Goal: Task Accomplishment & Management: Manage account settings

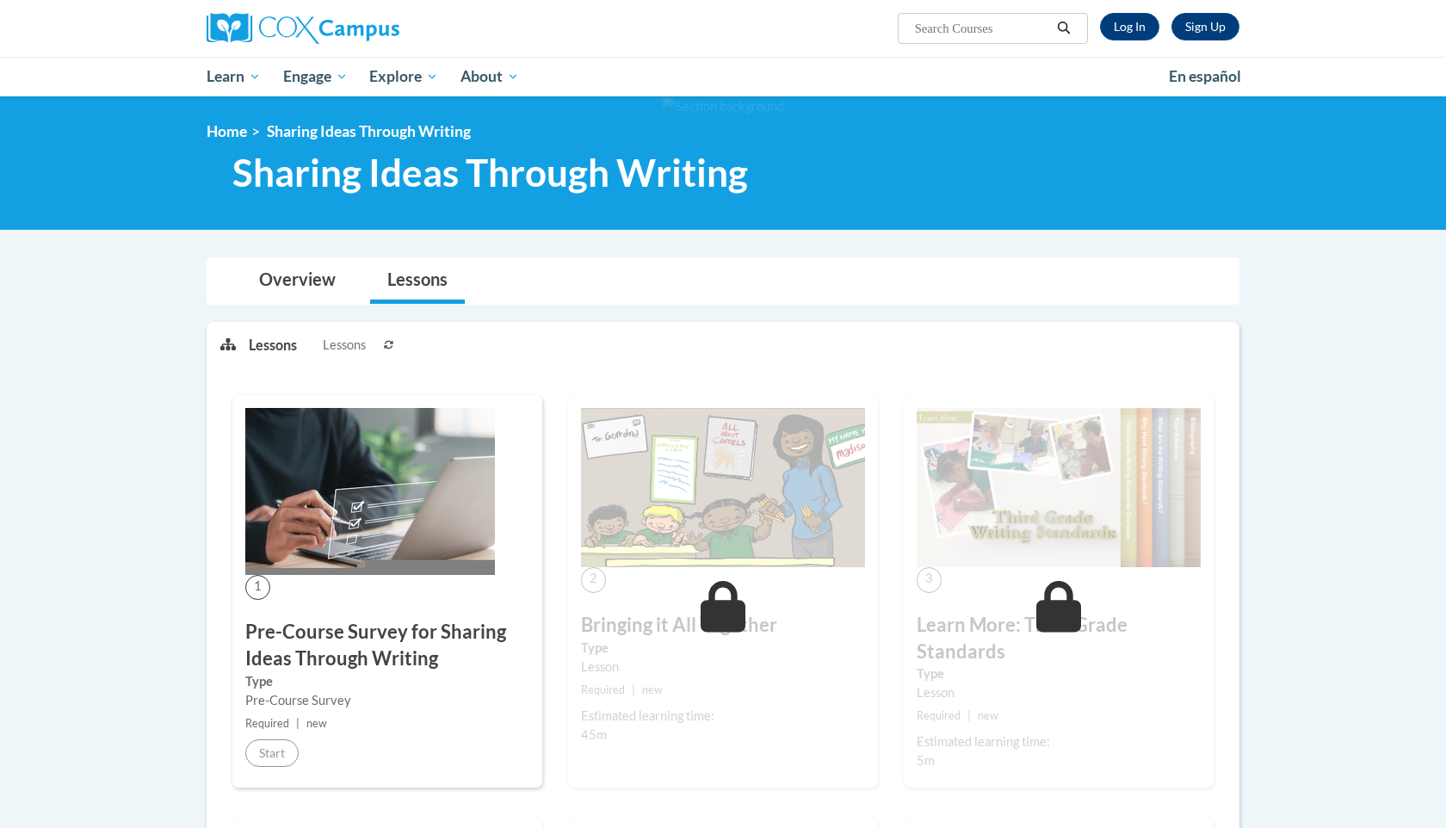
click at [1236, 229] on div at bounding box center [723, 162] width 1446 height 133
click at [1132, 32] on link "Log In" at bounding box center [1129, 27] width 59 height 28
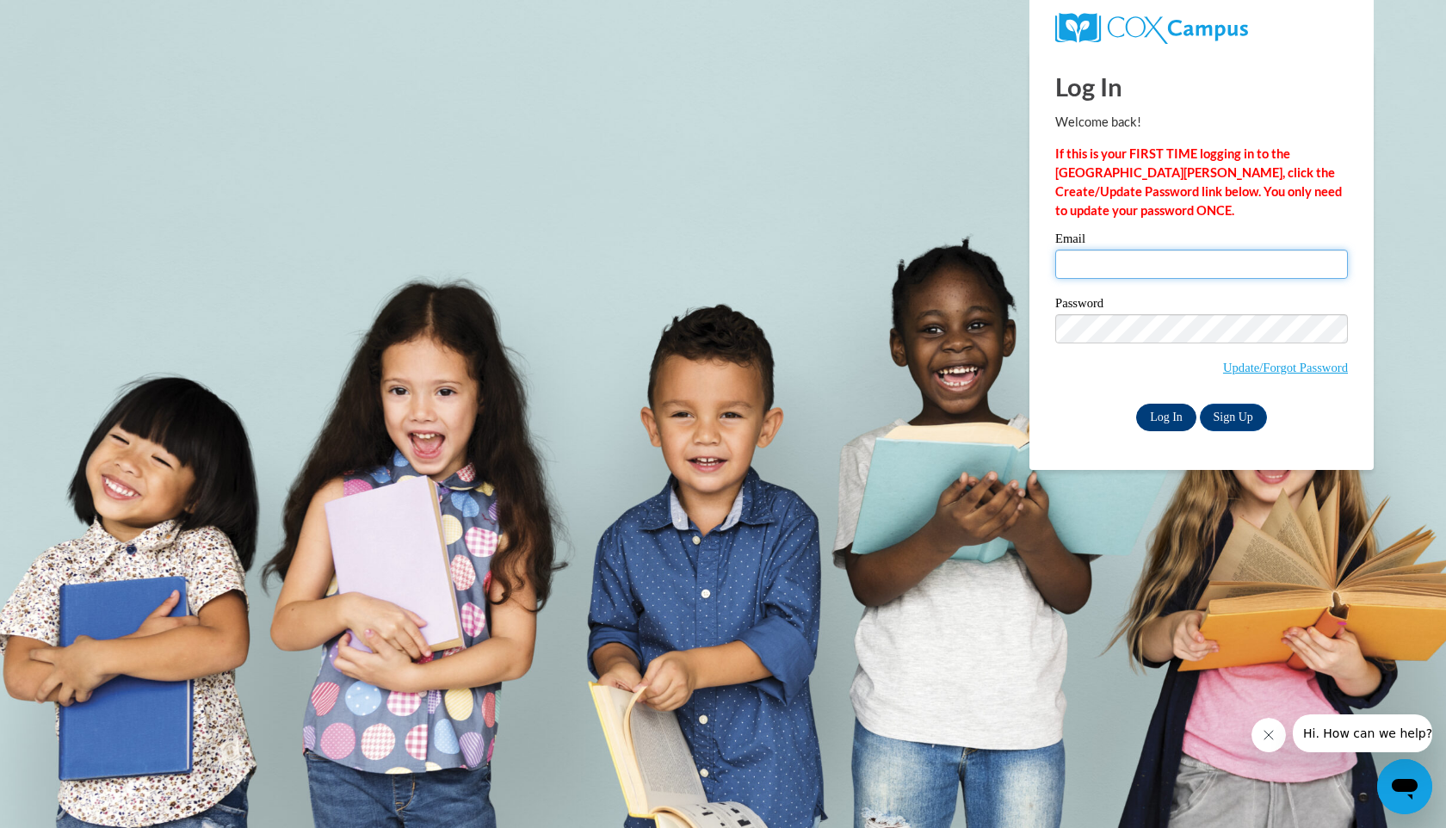
type input "mgsullivan2@crimson.ua.edu"
click at [1171, 412] on input "Log In" at bounding box center [1166, 418] width 60 height 28
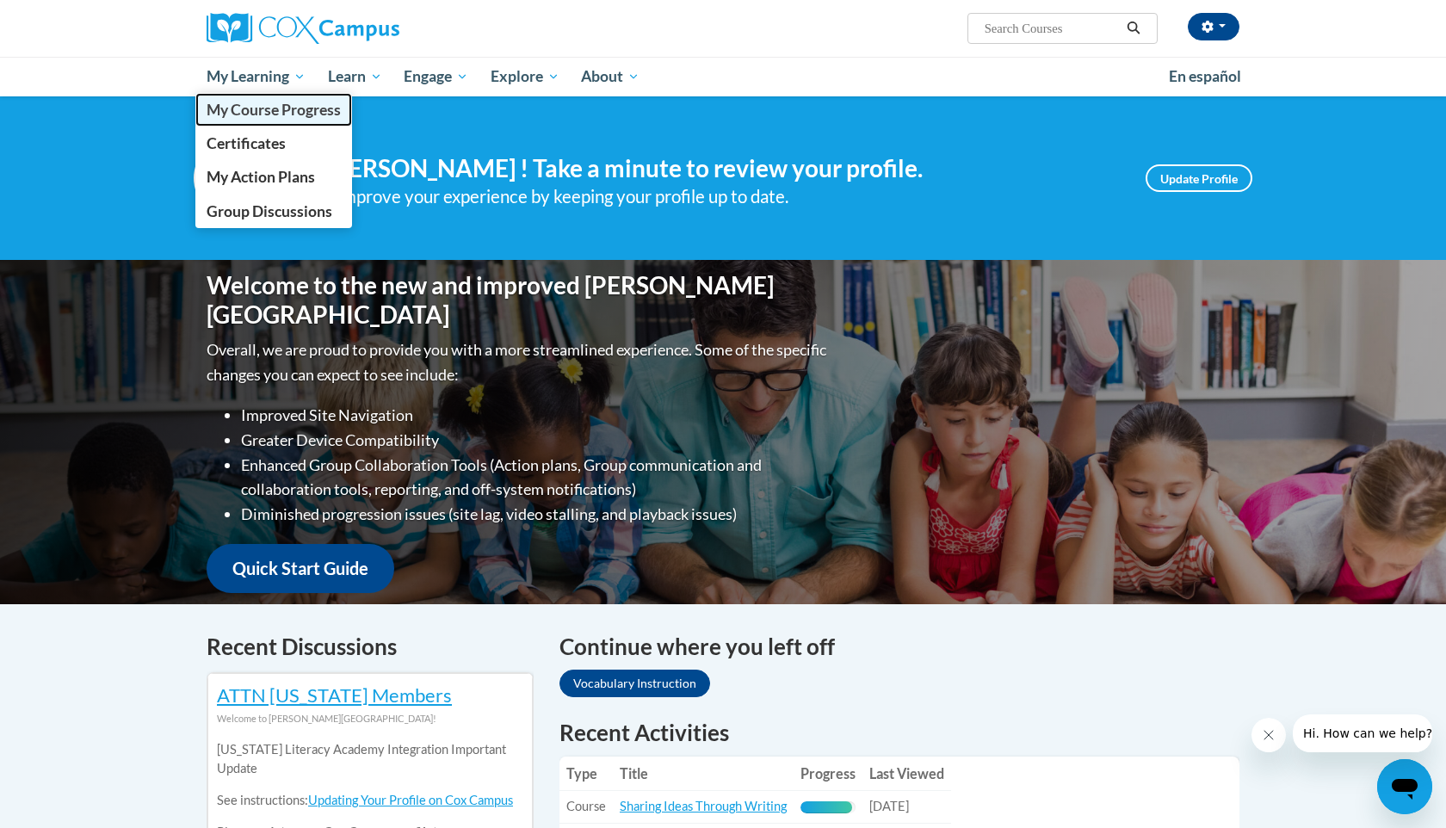
click at [261, 116] on span "My Course Progress" at bounding box center [274, 110] width 134 height 18
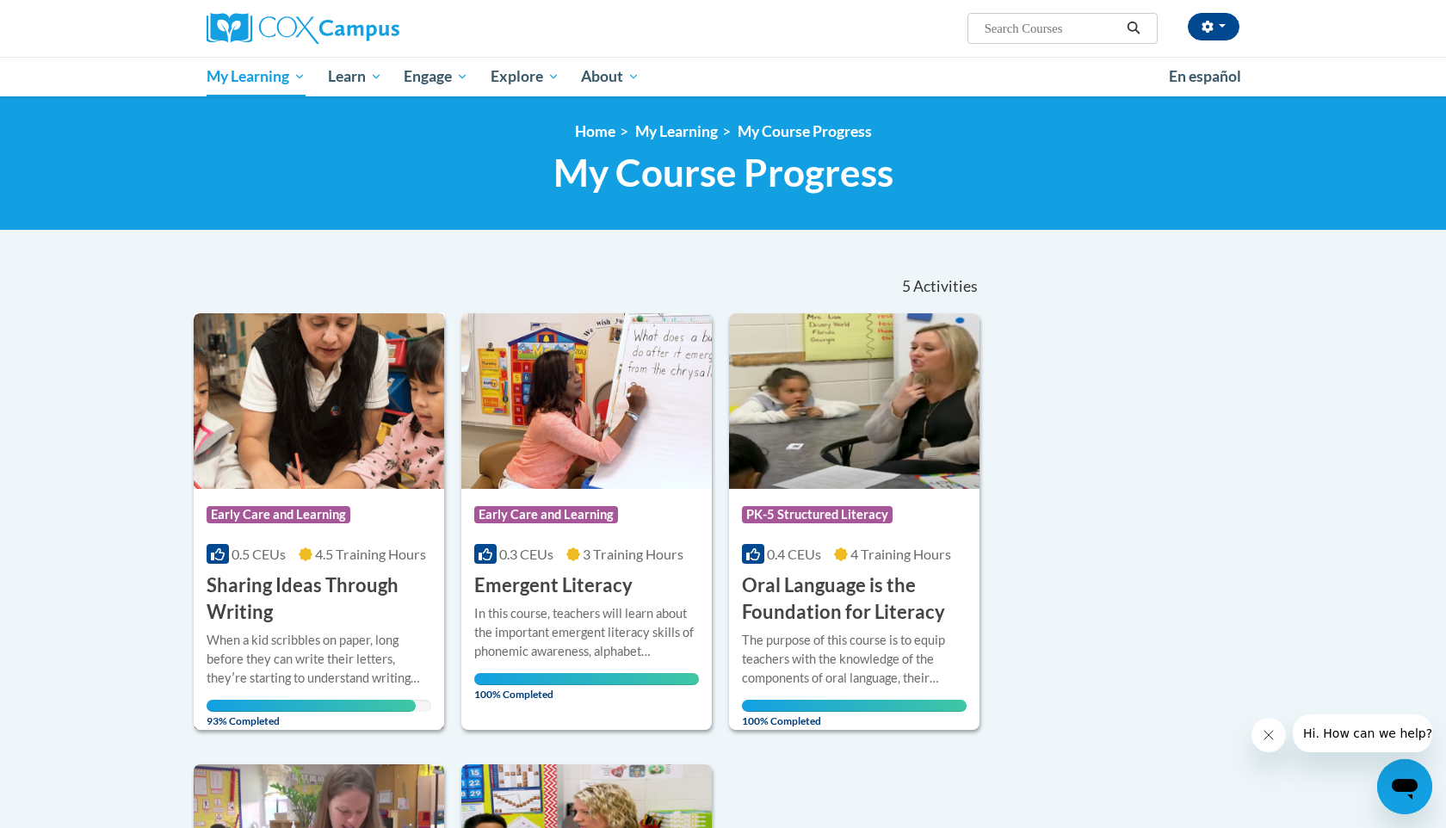
click at [392, 626] on div "More Info Open When a kid scribbles on paper, long before they can write their …" at bounding box center [319, 676] width 250 height 100
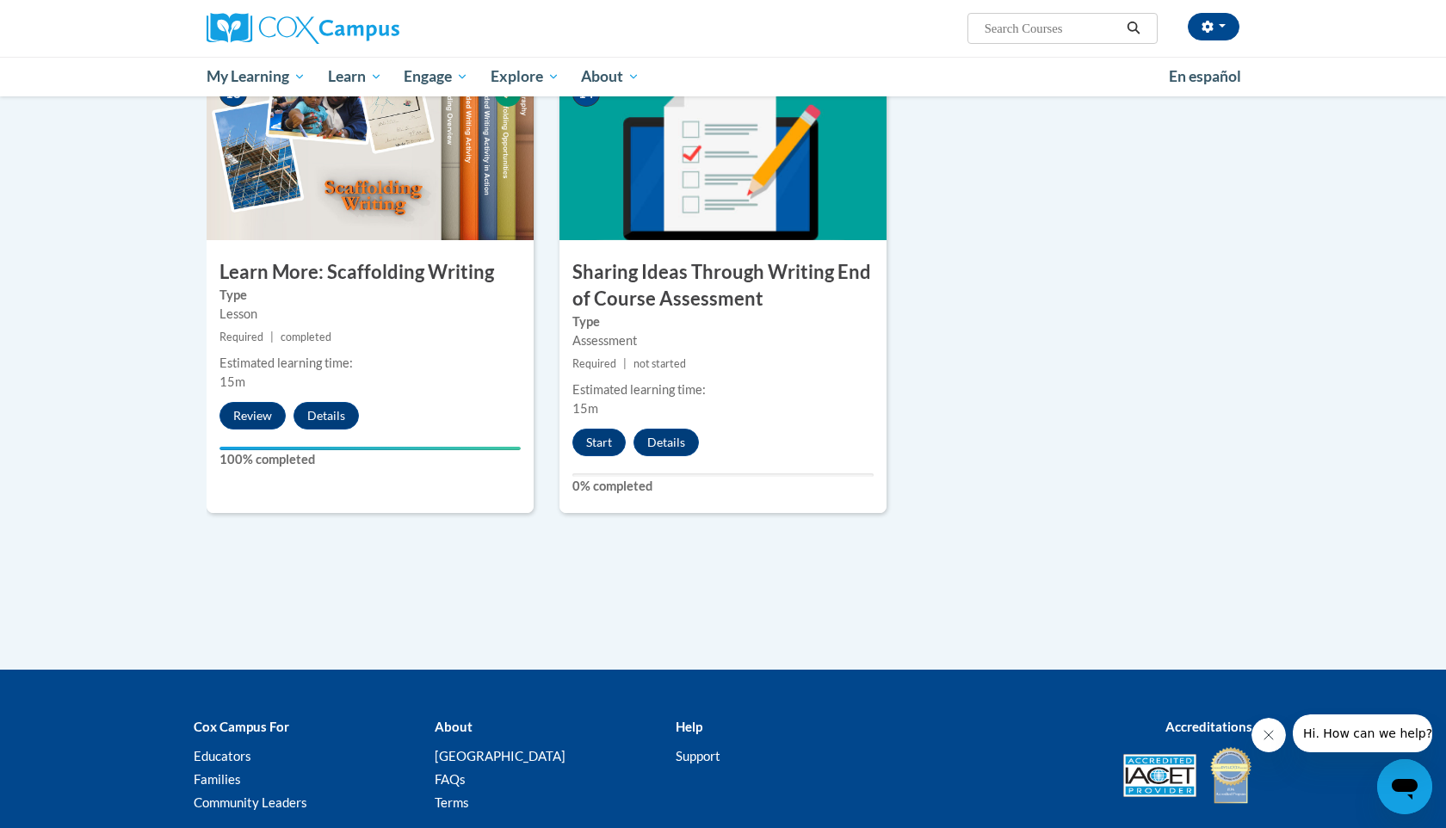
scroll to position [2379, 0]
